Goal: Information Seeking & Learning: Learn about a topic

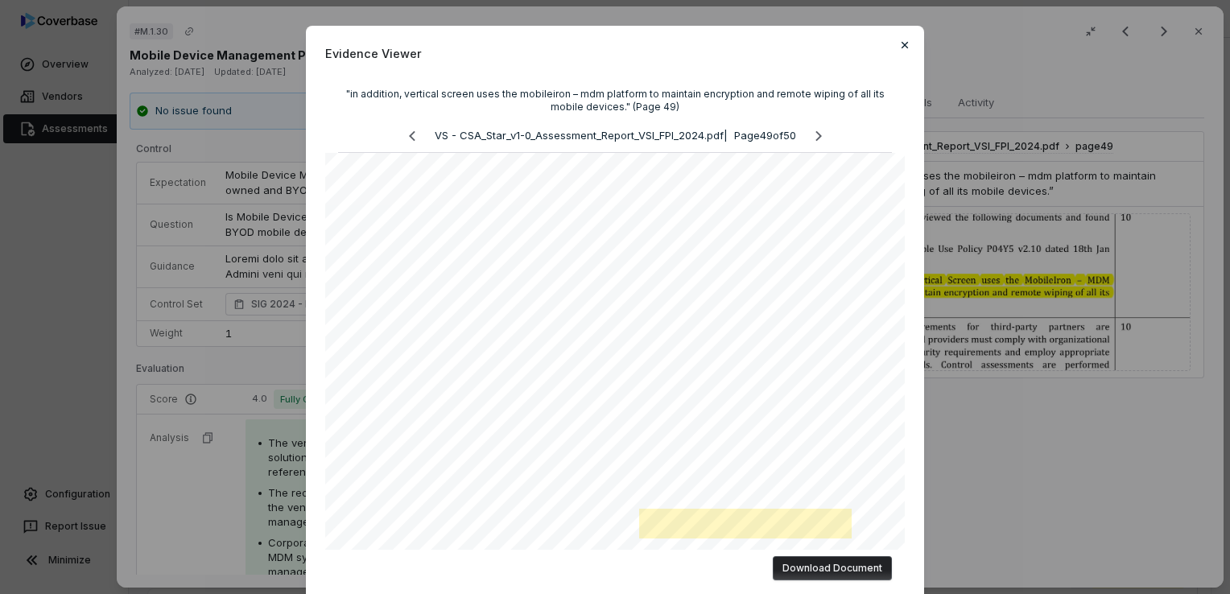
scroll to position [241, 0]
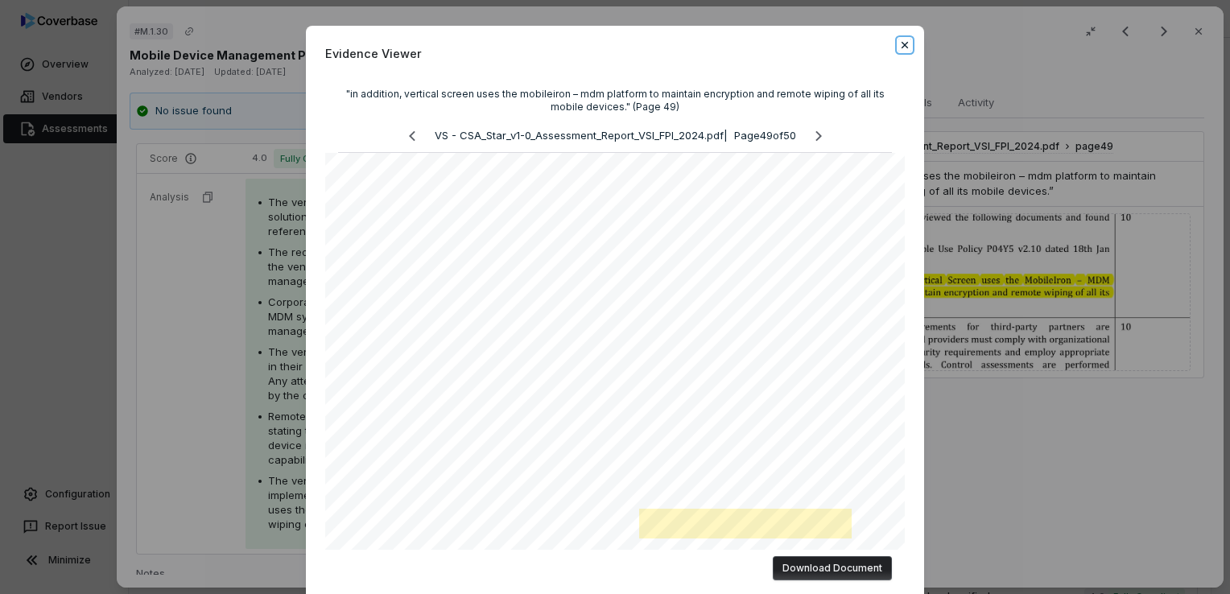
click at [902, 48] on icon "button" at bounding box center [905, 45] width 13 height 13
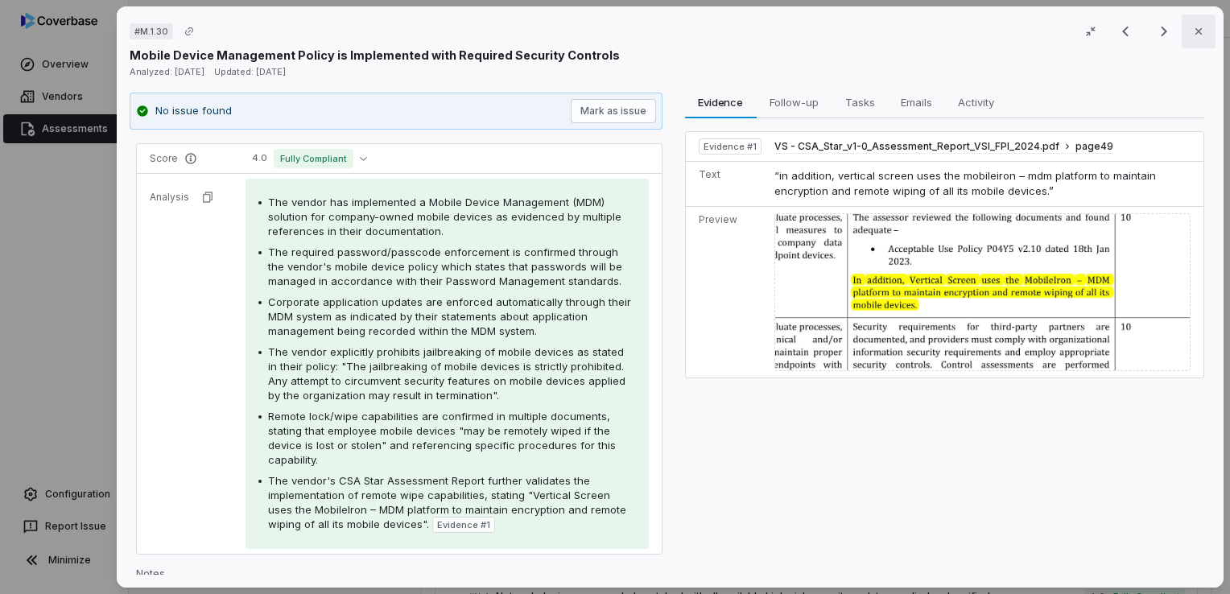
click at [1195, 31] on icon "button" at bounding box center [1199, 31] width 13 height 13
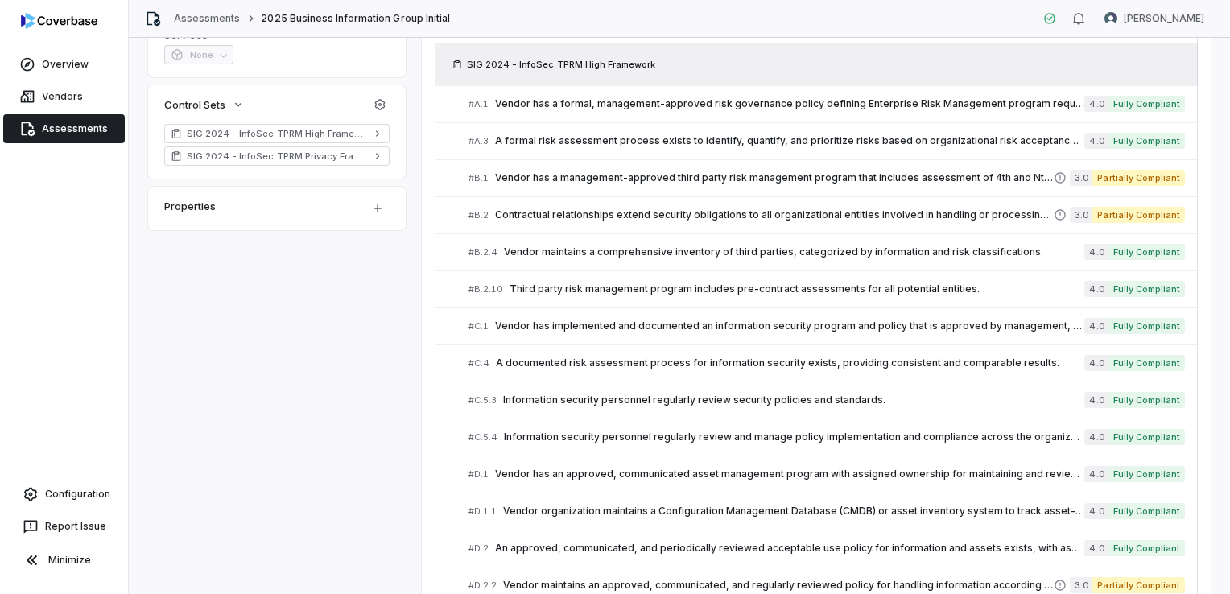
scroll to position [483, 0]
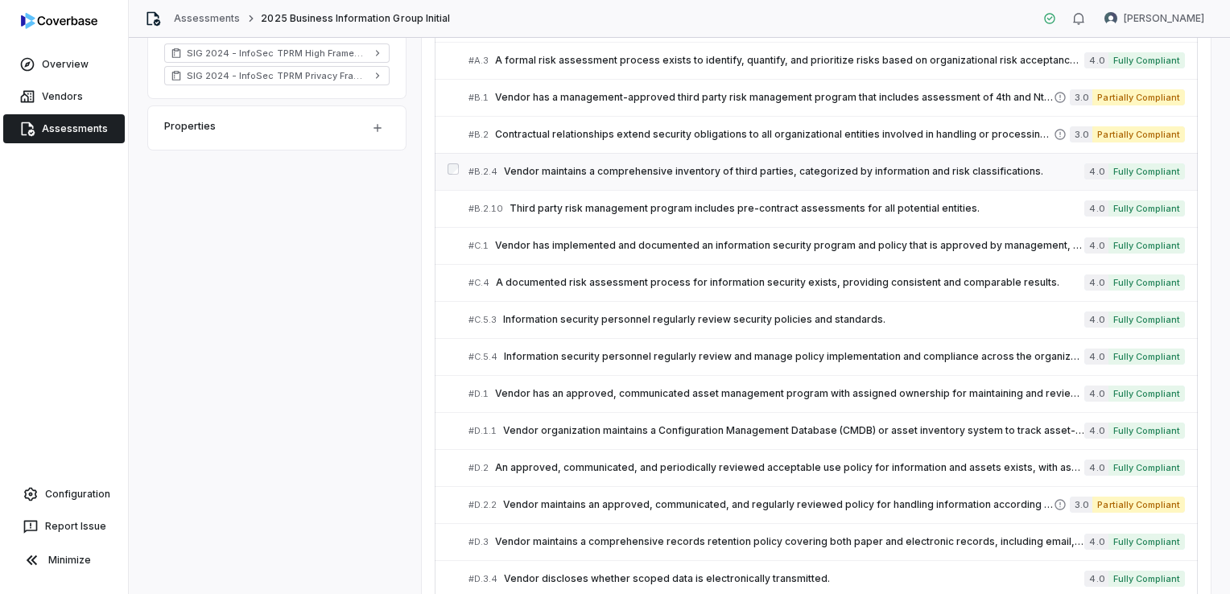
click at [732, 165] on span "Vendor maintains a comprehensive inventory of third parties, categorized by inf…" at bounding box center [794, 171] width 581 height 13
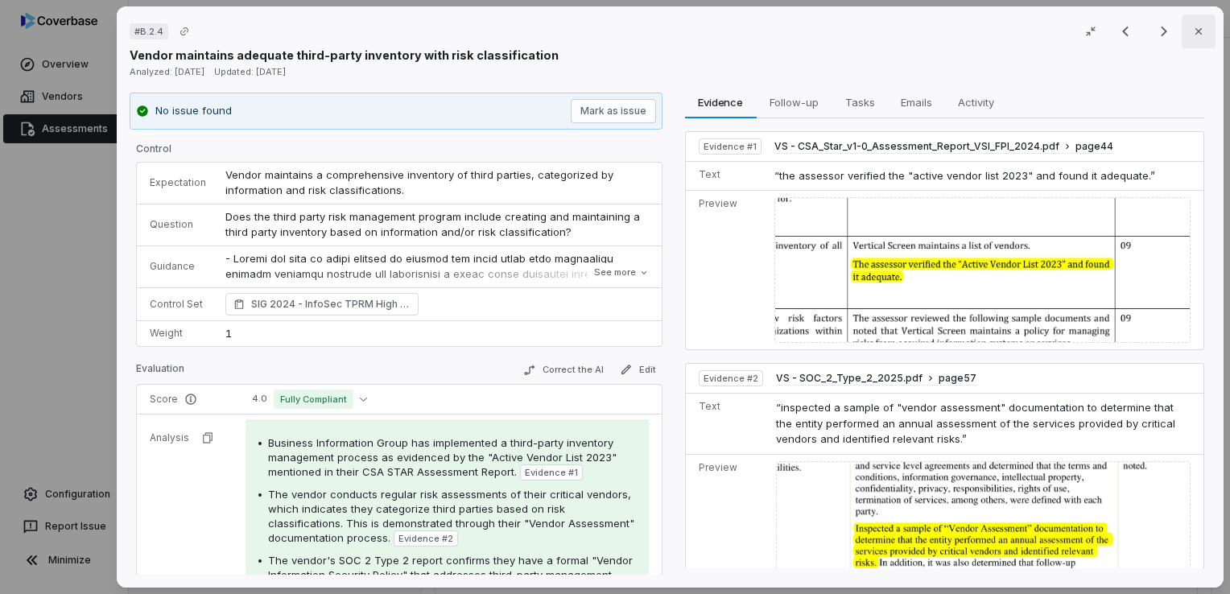
click at [1193, 34] on icon "button" at bounding box center [1199, 31] width 13 height 13
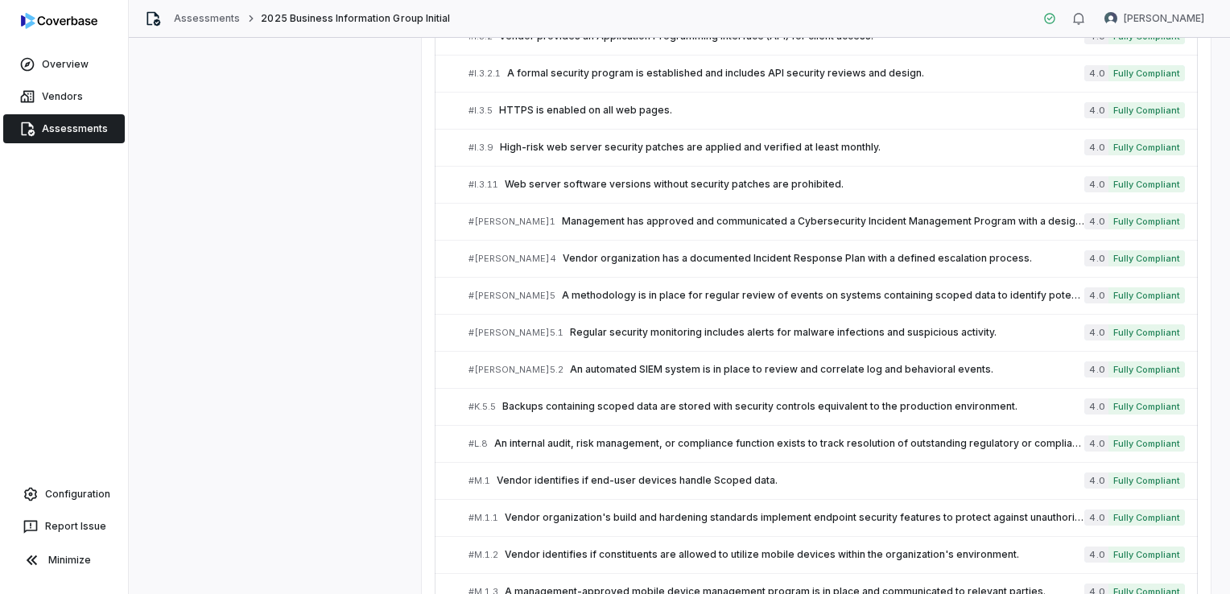
scroll to position [3141, 0]
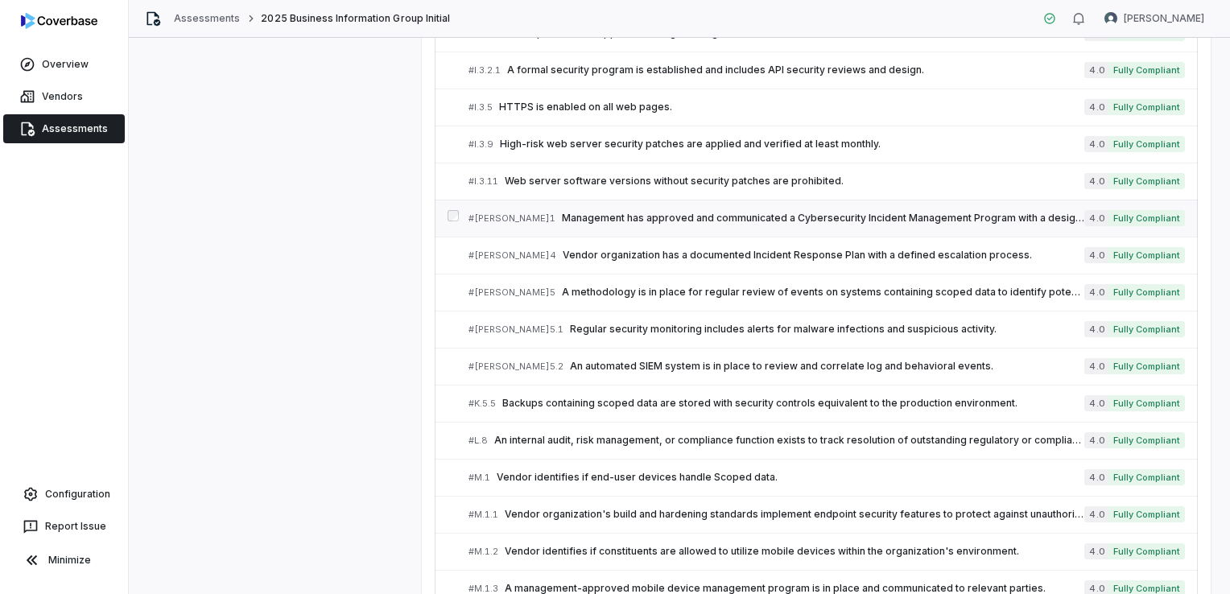
click at [573, 212] on span "Management has approved and communicated a Cybersecurity Incident Management Pr…" at bounding box center [823, 218] width 523 height 13
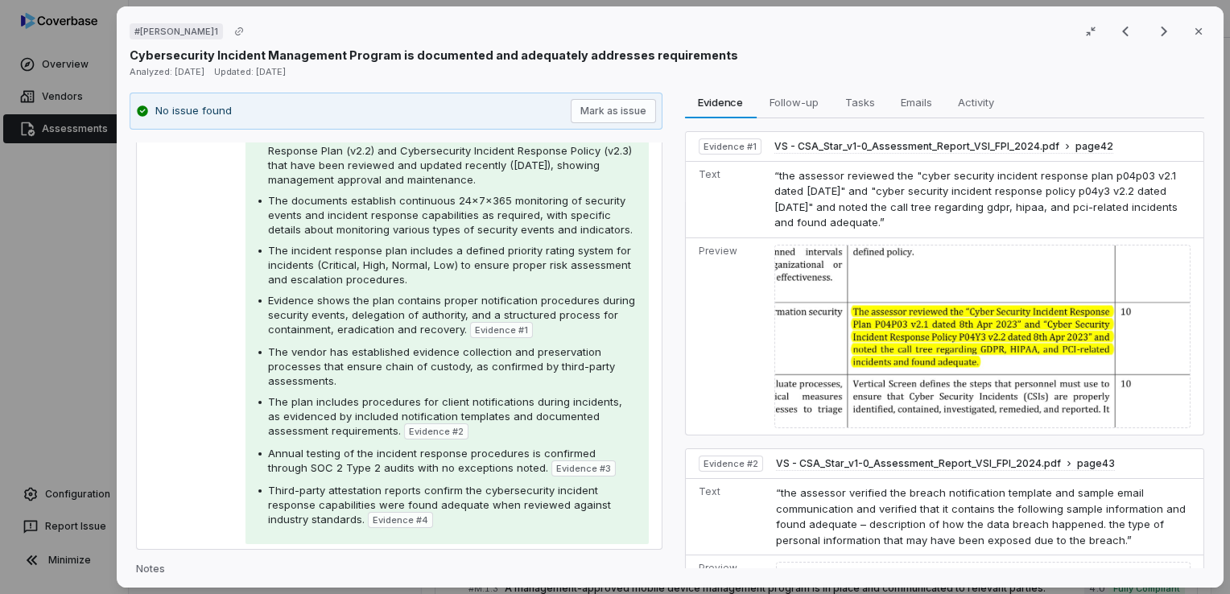
scroll to position [242, 0]
